Goal: Task Accomplishment & Management: Complete application form

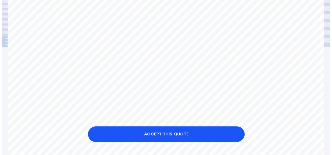
scroll to position [78, 0]
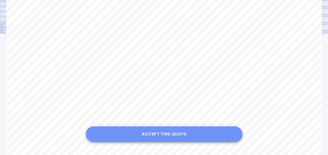
click at [158, 133] on button "Accept this Quote" at bounding box center [164, 134] width 157 height 16
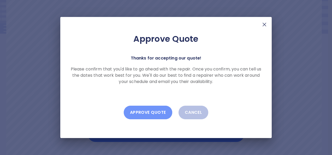
click at [143, 114] on button "Approve Quote" at bounding box center [148, 113] width 49 height 14
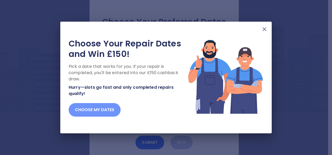
click at [95, 109] on button "Choose my dates" at bounding box center [95, 110] width 52 height 14
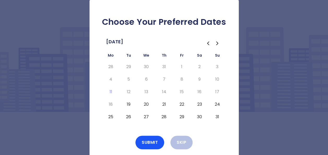
click at [183, 103] on button "22" at bounding box center [181, 104] width 9 height 8
click at [155, 142] on button "Submit" at bounding box center [150, 143] width 29 height 14
